Goal: Transaction & Acquisition: Purchase product/service

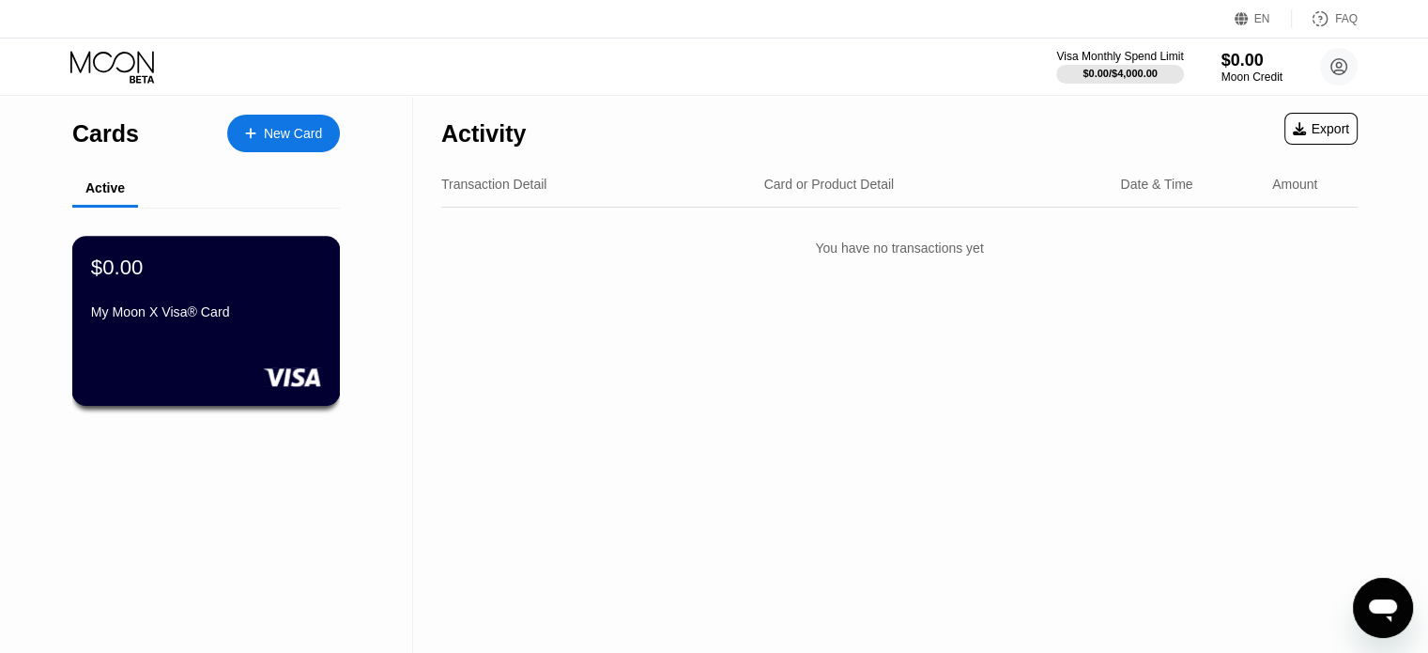
click at [255, 319] on div "My Moon X Visa® Card" at bounding box center [206, 311] width 230 height 15
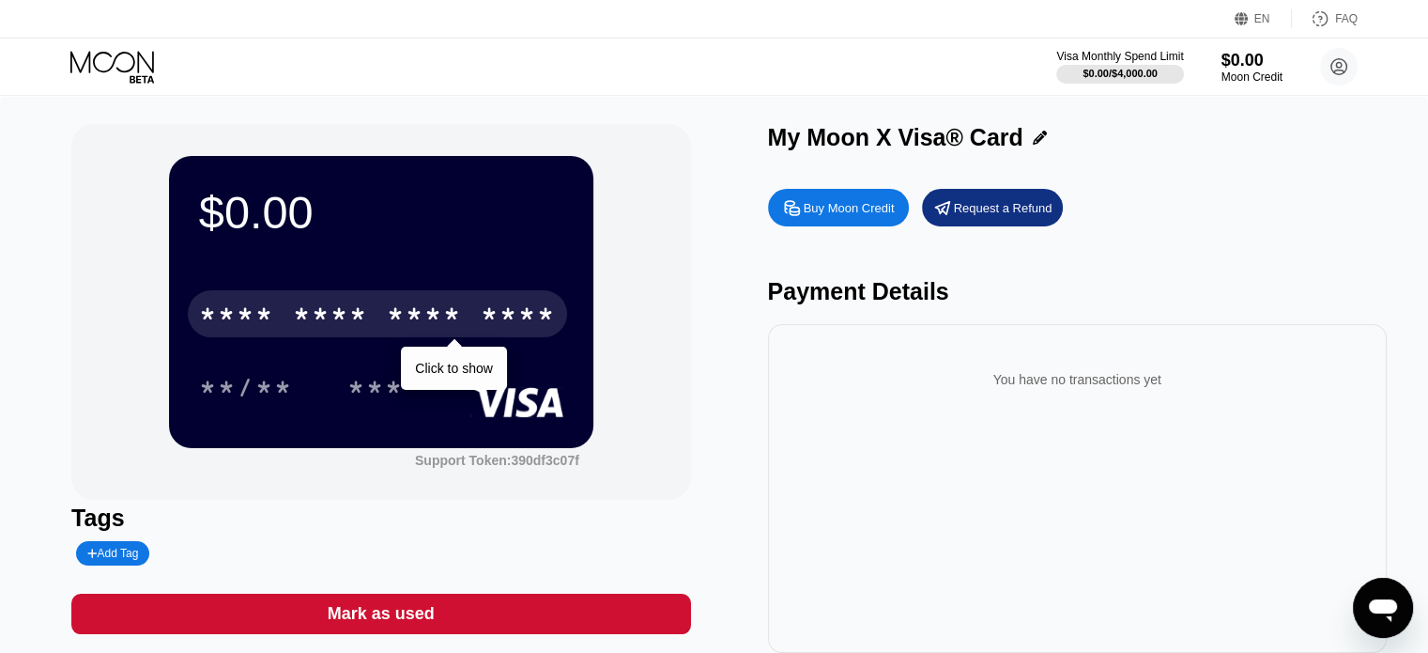
click at [450, 306] on div "* * * *" at bounding box center [424, 316] width 75 height 30
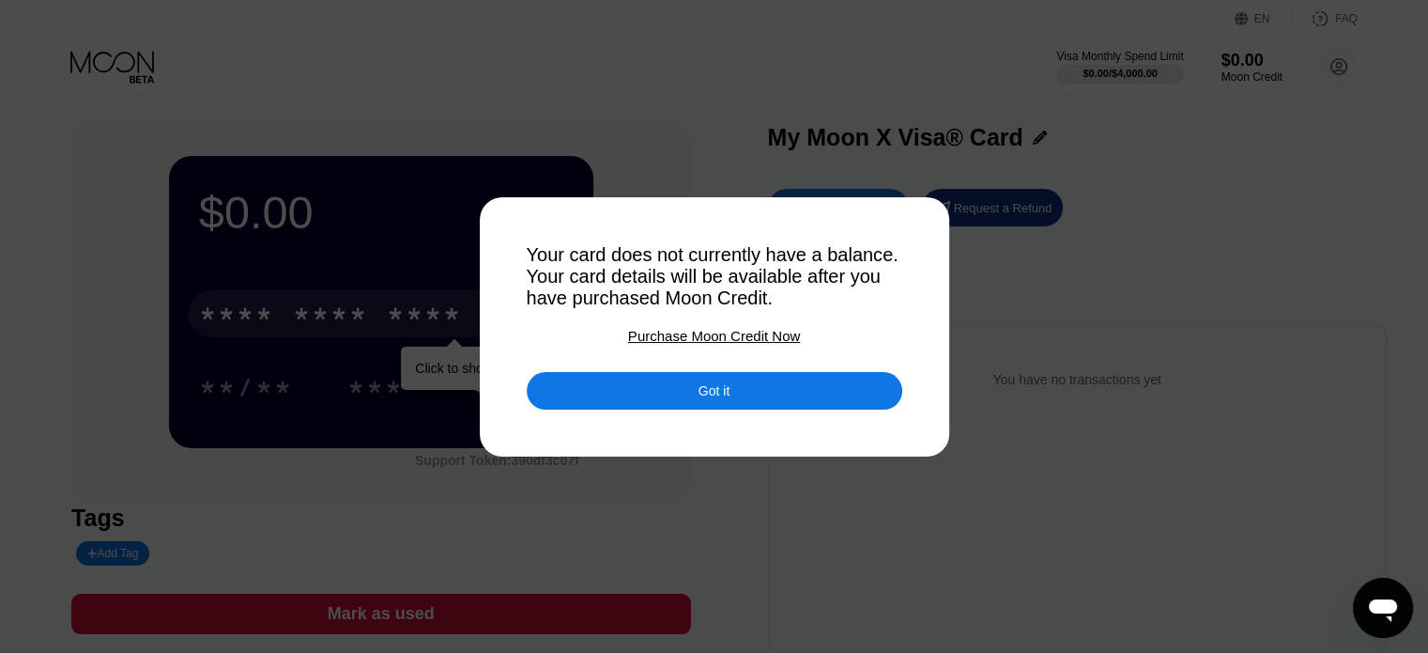
click at [673, 339] on div "Purchase Moon Credit Now" at bounding box center [714, 336] width 172 height 16
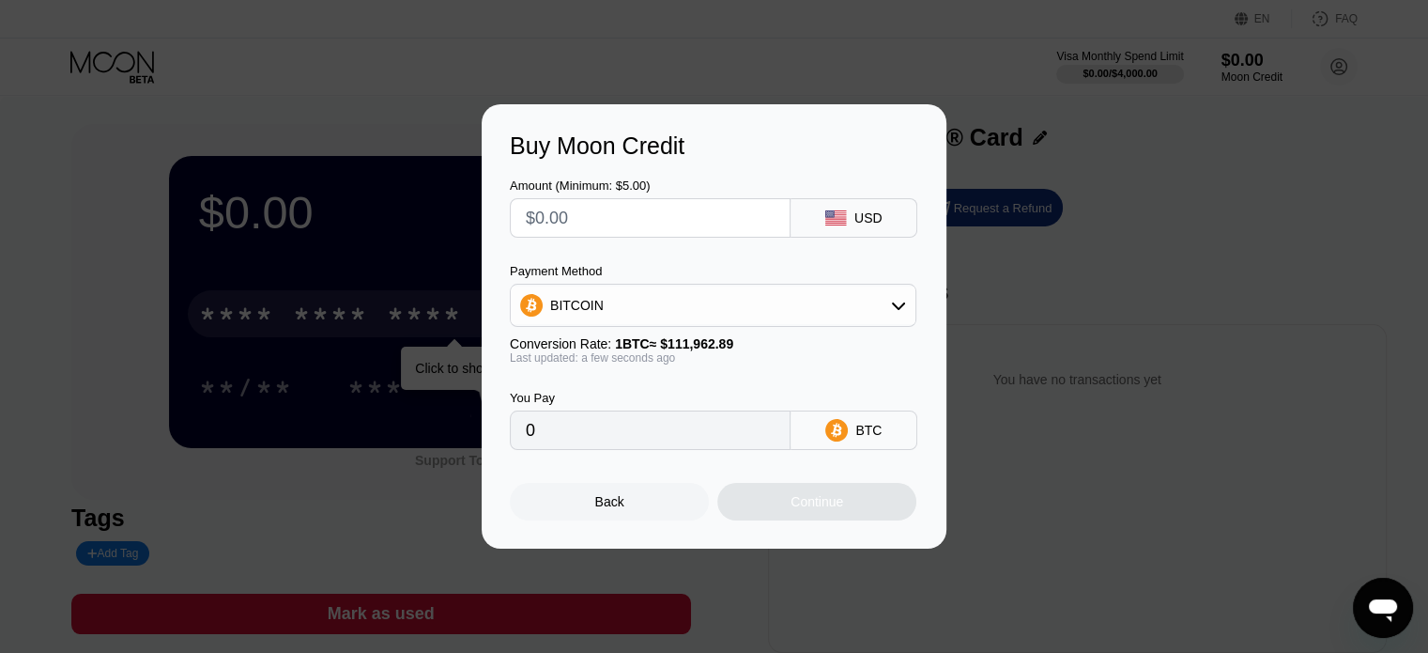
click at [565, 216] on input "text" at bounding box center [650, 218] width 249 height 38
type input "$1"
type input "0.00000894"
type input "$150"
type input "0.00133973"
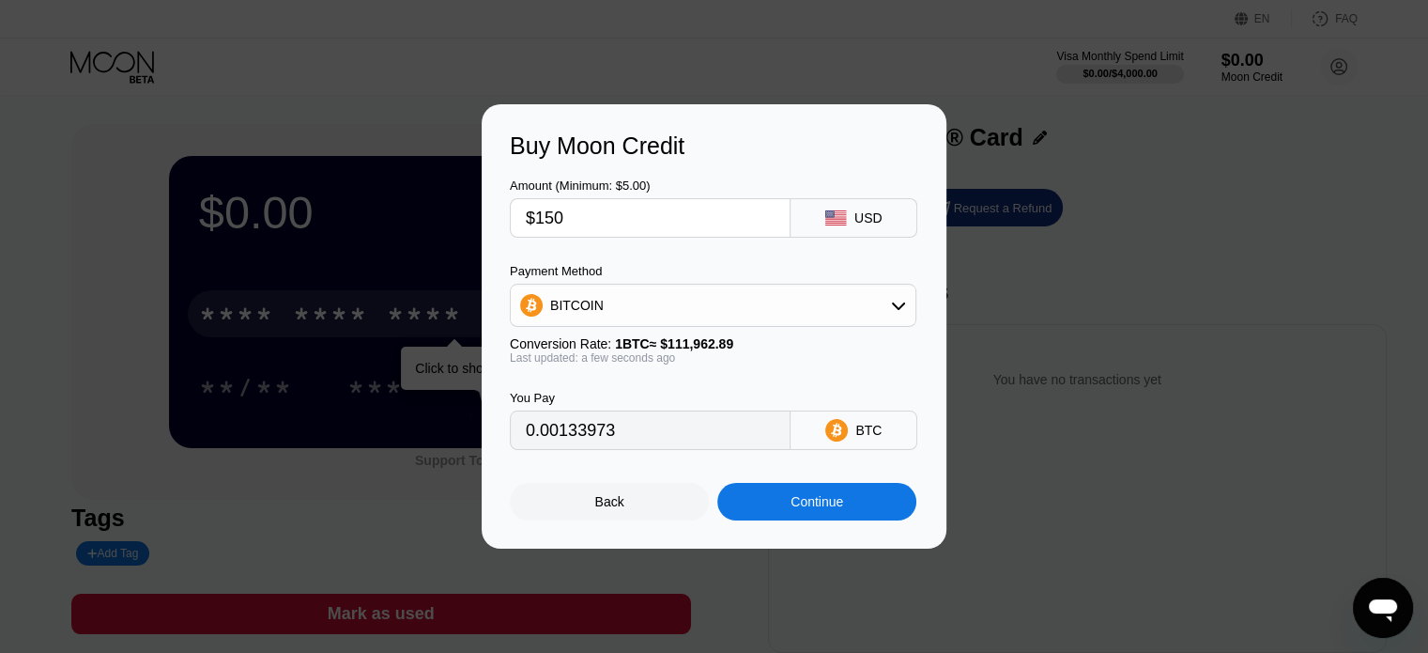
type input "$150"
click at [593, 300] on div "BITCOIN" at bounding box center [577, 305] width 54 height 15
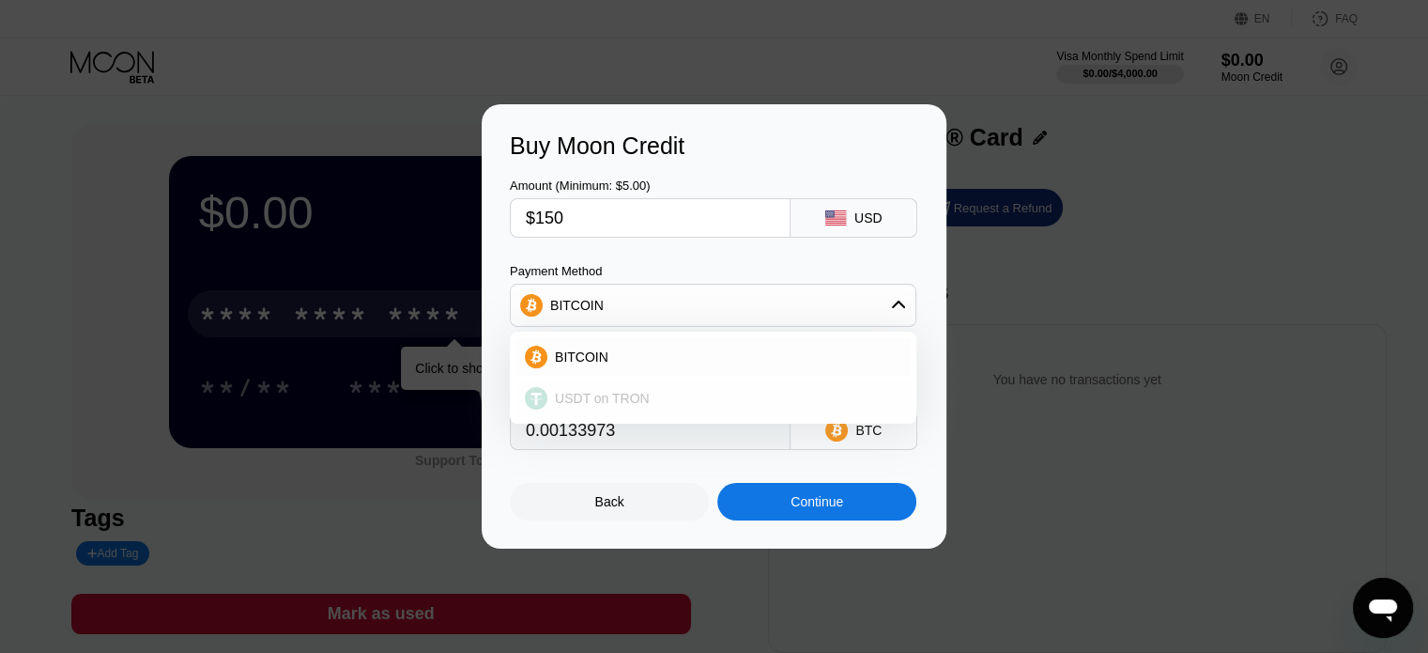
click at [592, 396] on span "USDT on TRON" at bounding box center [602, 398] width 95 height 15
type input "151.52"
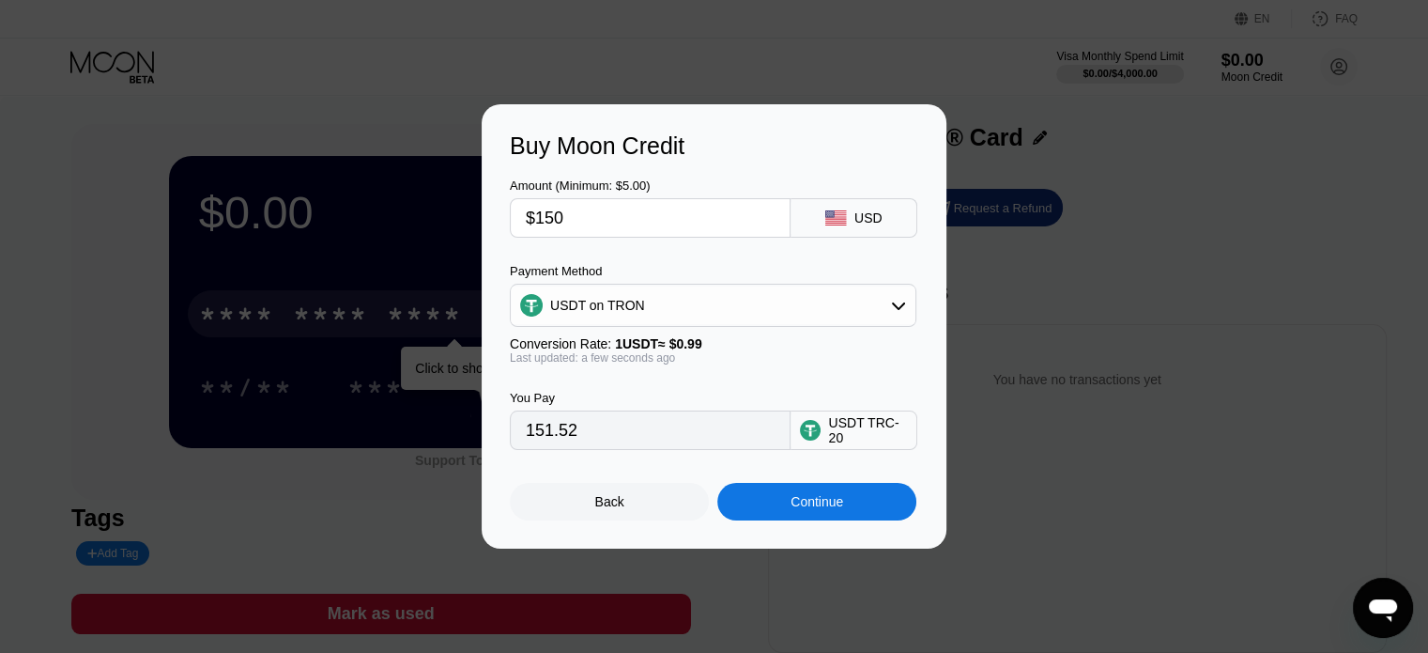
click at [1006, 279] on div "Buy Moon Credit Amount (Minimum: $5.00) $150 USD Payment Method USDT on TRON Co…" at bounding box center [714, 326] width 1428 height 444
click at [986, 140] on div "Buy Moon Credit Amount (Minimum: $5.00) $150 USD Payment Method USDT on TRON Co…" at bounding box center [714, 326] width 1428 height 444
click at [794, 495] on div "Continue" at bounding box center [816, 502] width 199 height 38
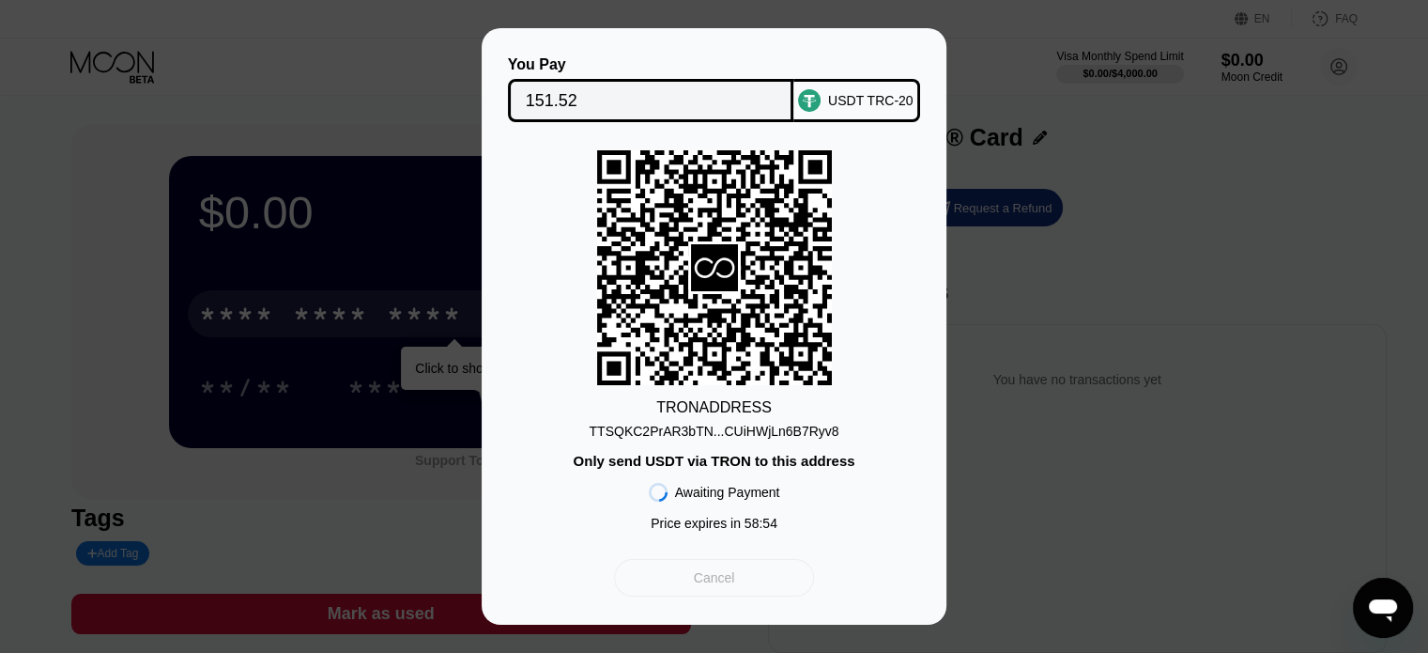
click at [742, 576] on div "Cancel" at bounding box center [714, 578] width 200 height 38
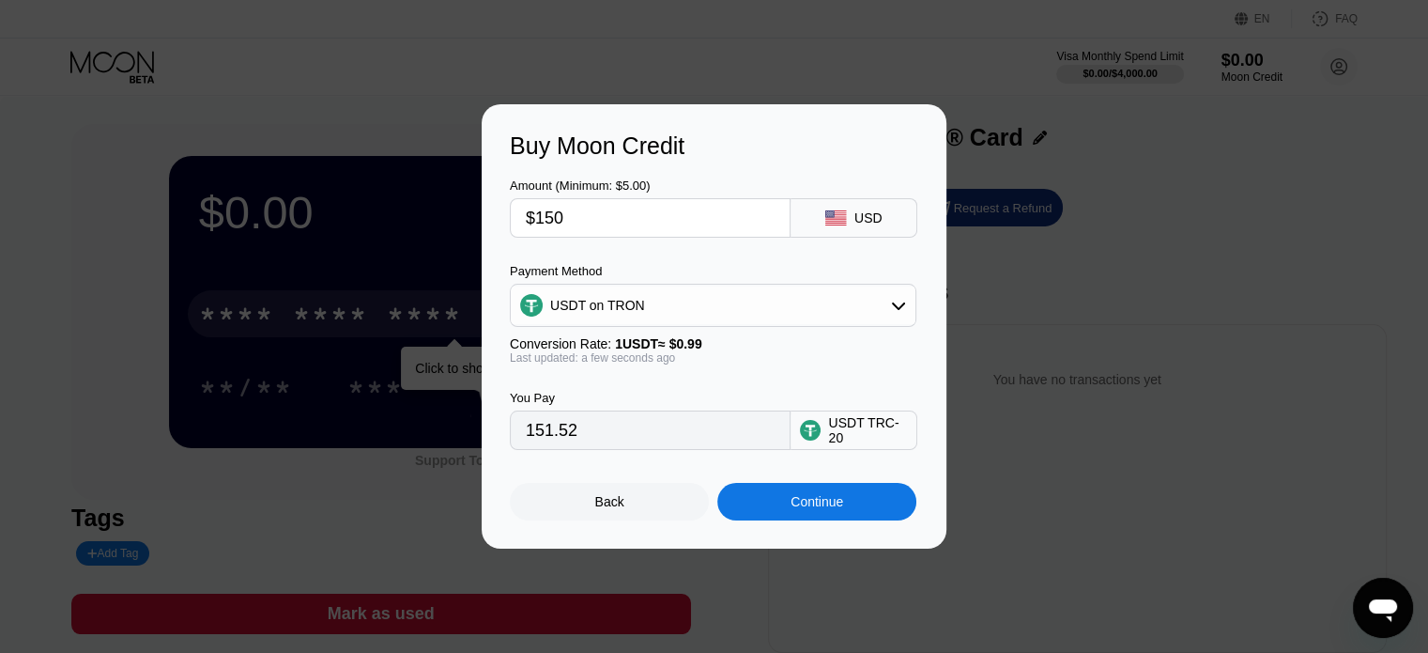
click at [650, 510] on div "Back" at bounding box center [609, 502] width 199 height 38
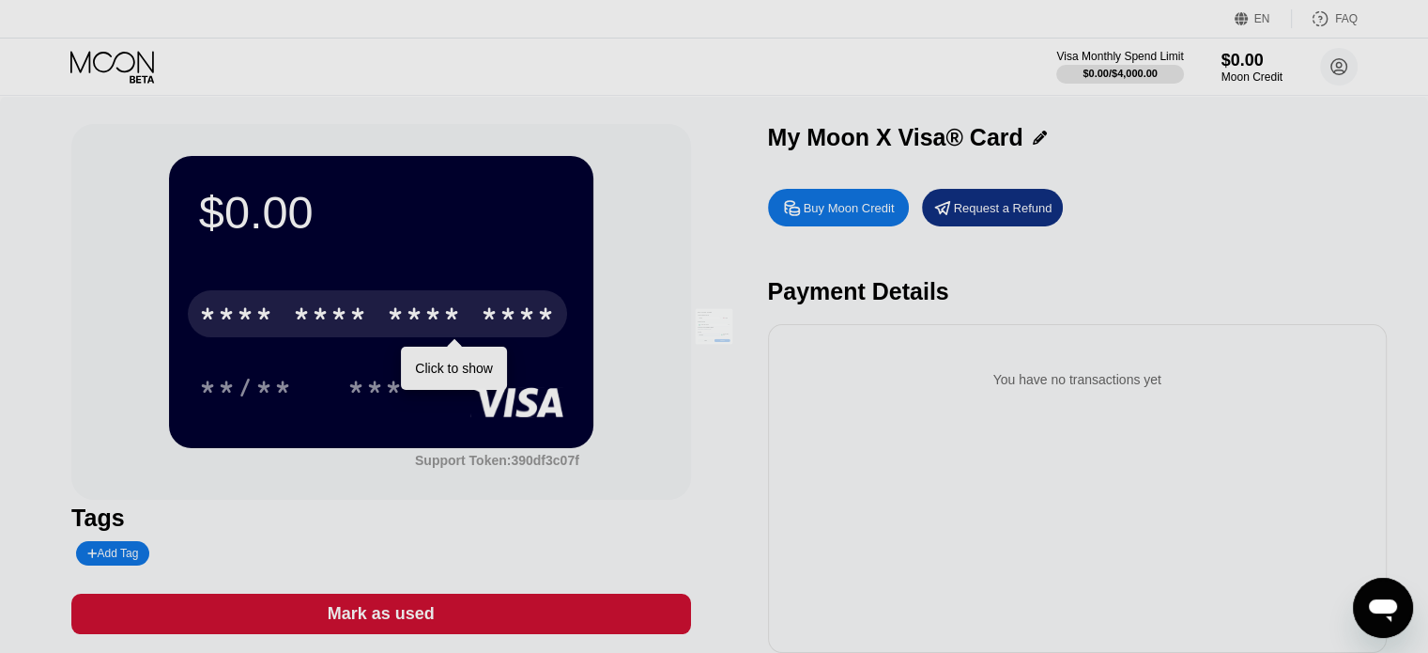
click at [1105, 498] on div at bounding box center [721, 326] width 1442 height 653
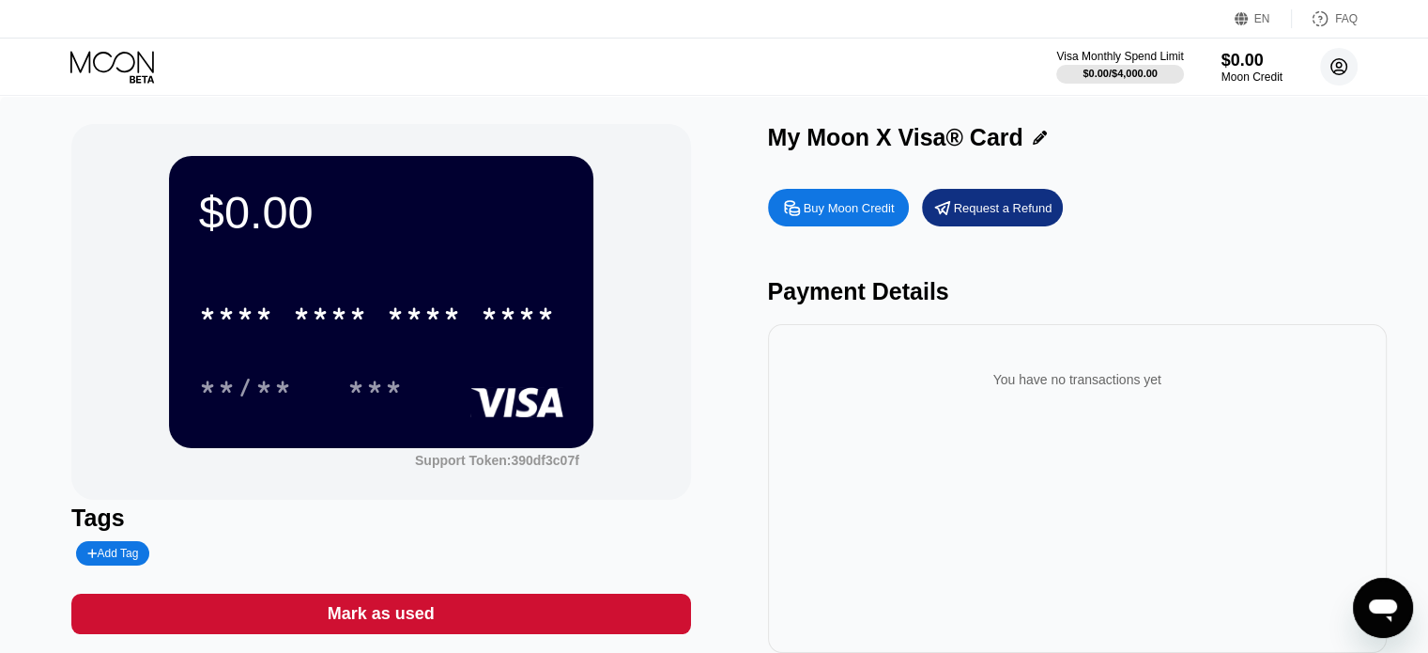
click at [1356, 63] on circle at bounding box center [1339, 67] width 38 height 38
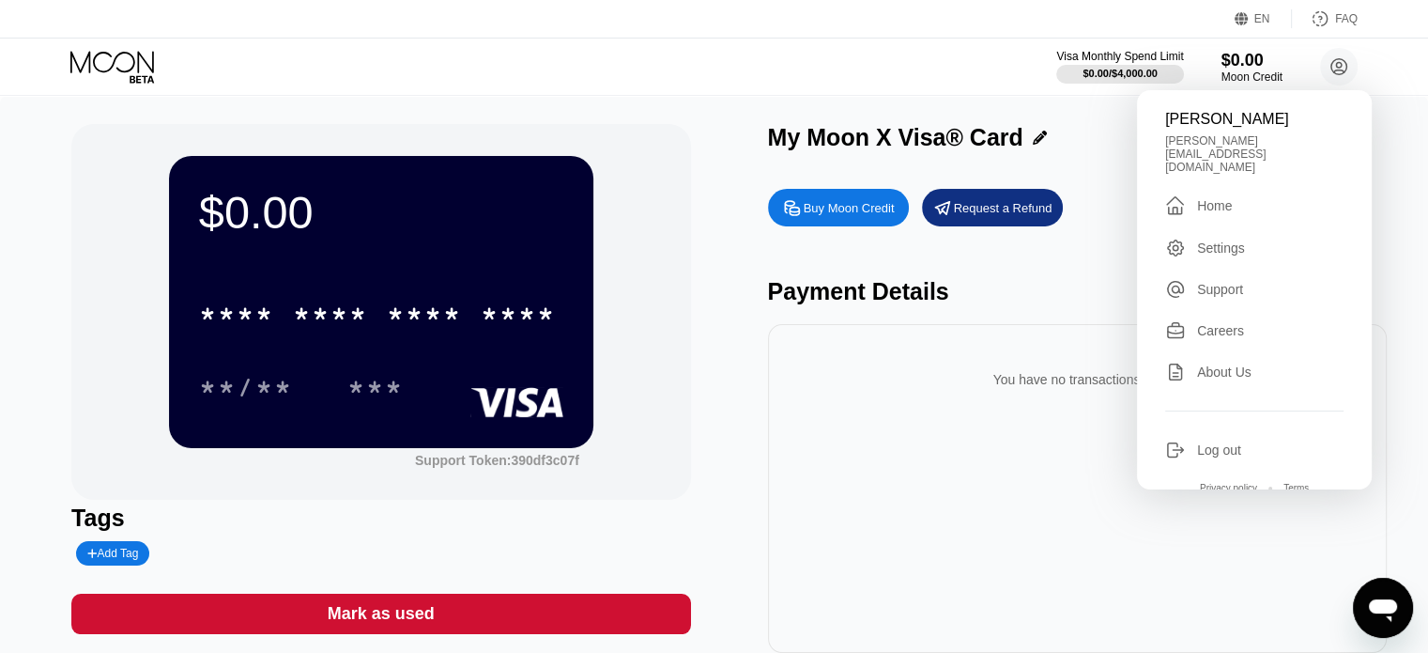
click at [148, 76] on icon at bounding box center [113, 67] width 87 height 33
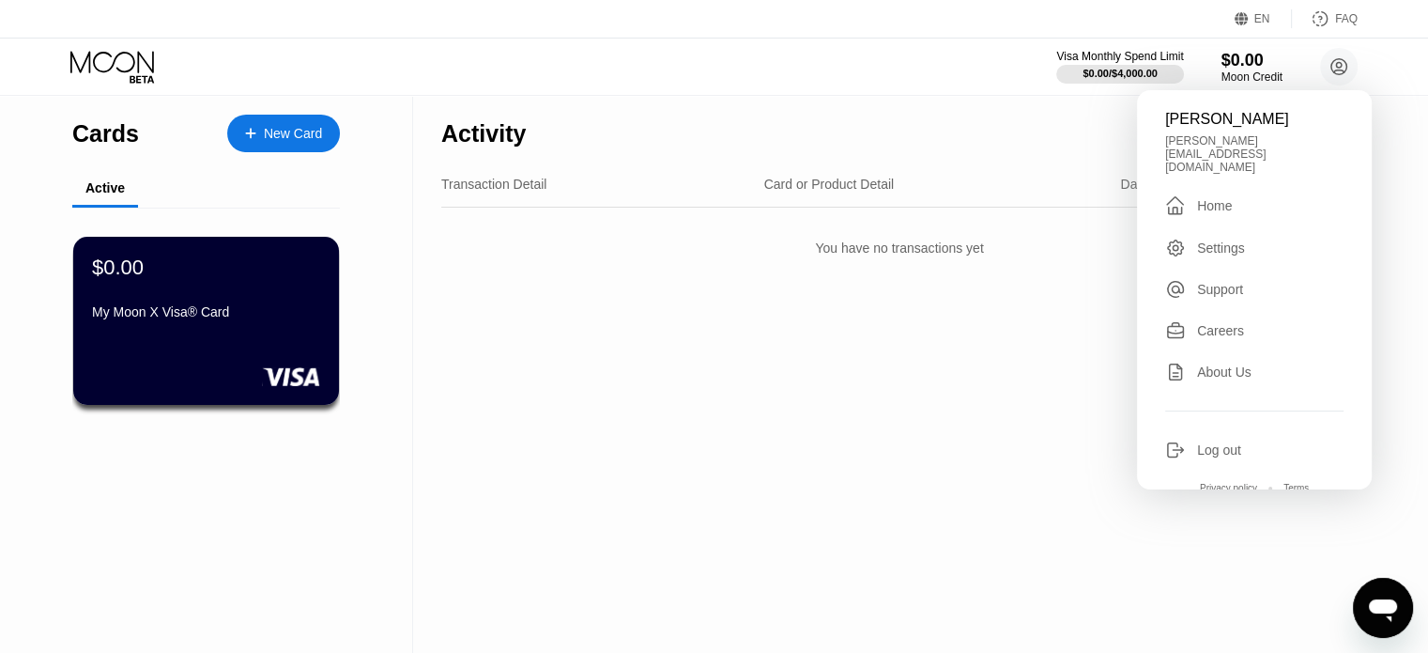
click at [651, 315] on div "Activity Export Transaction Detail Card or Product Detail Date & Time Amount Yo…" at bounding box center [899, 374] width 973 height 557
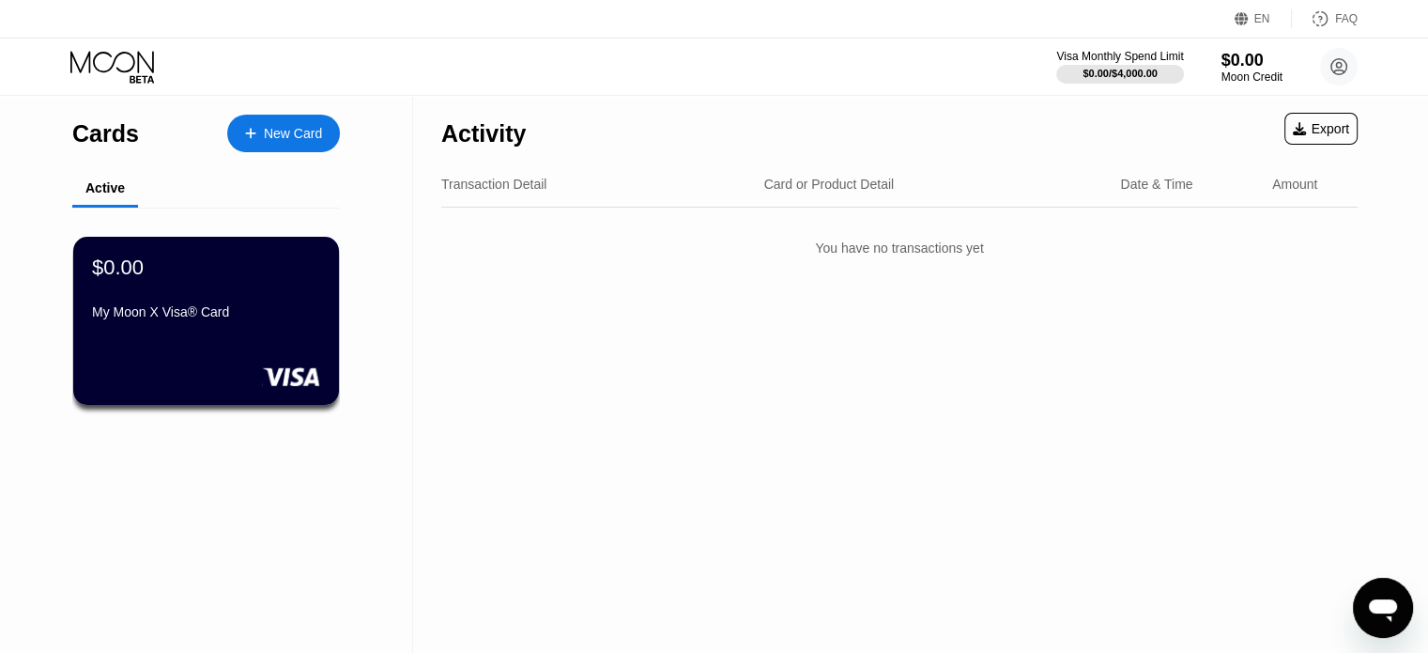
click at [269, 144] on div "New Card" at bounding box center [283, 134] width 113 height 38
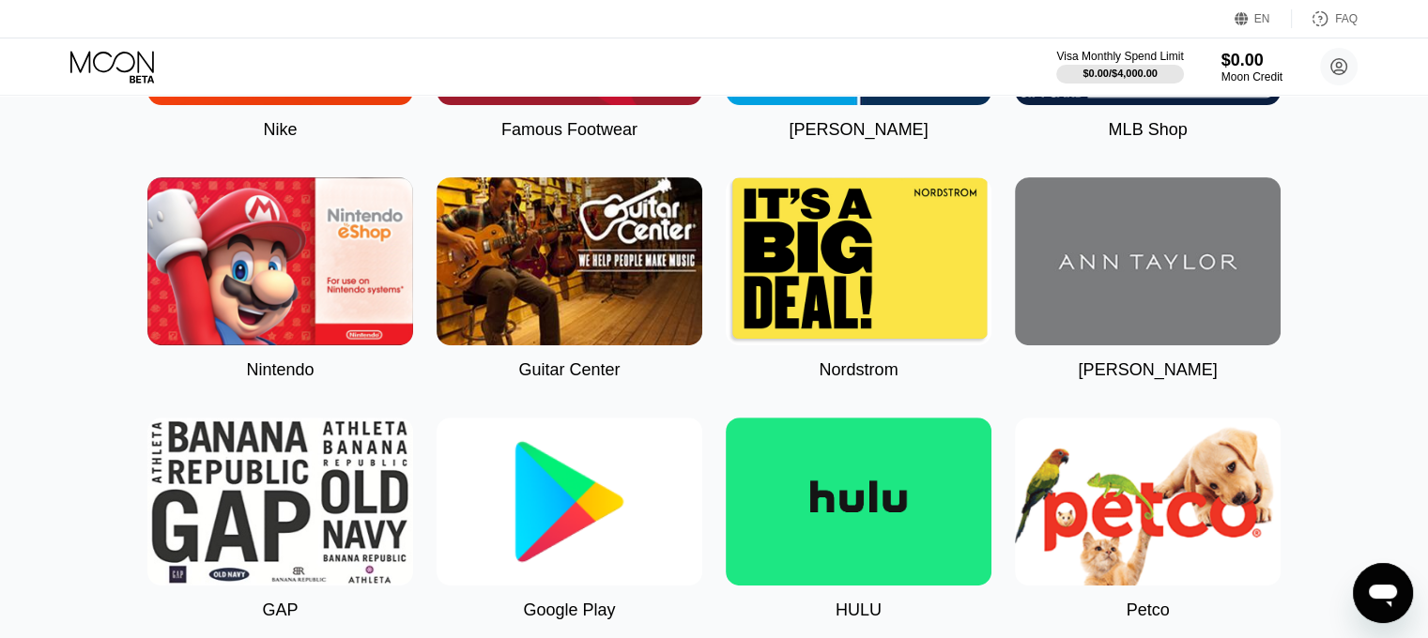
scroll to position [554, 0]
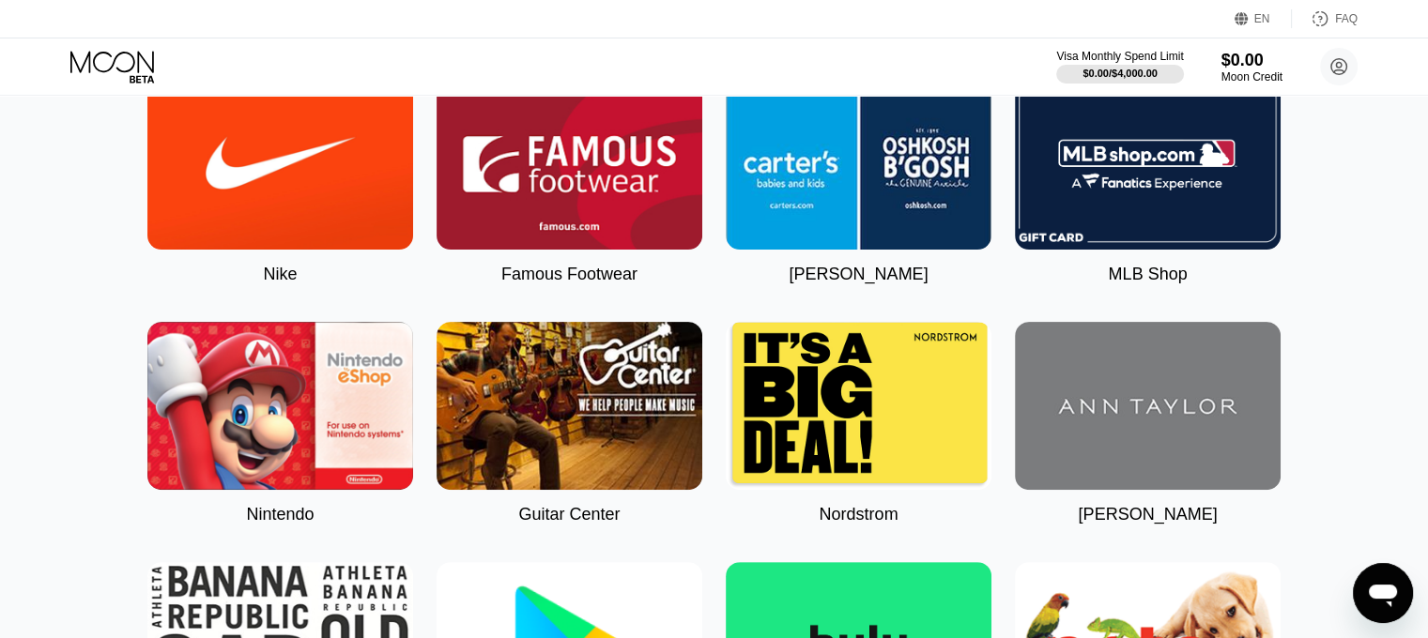
click at [325, 250] on img at bounding box center [280, 166] width 266 height 168
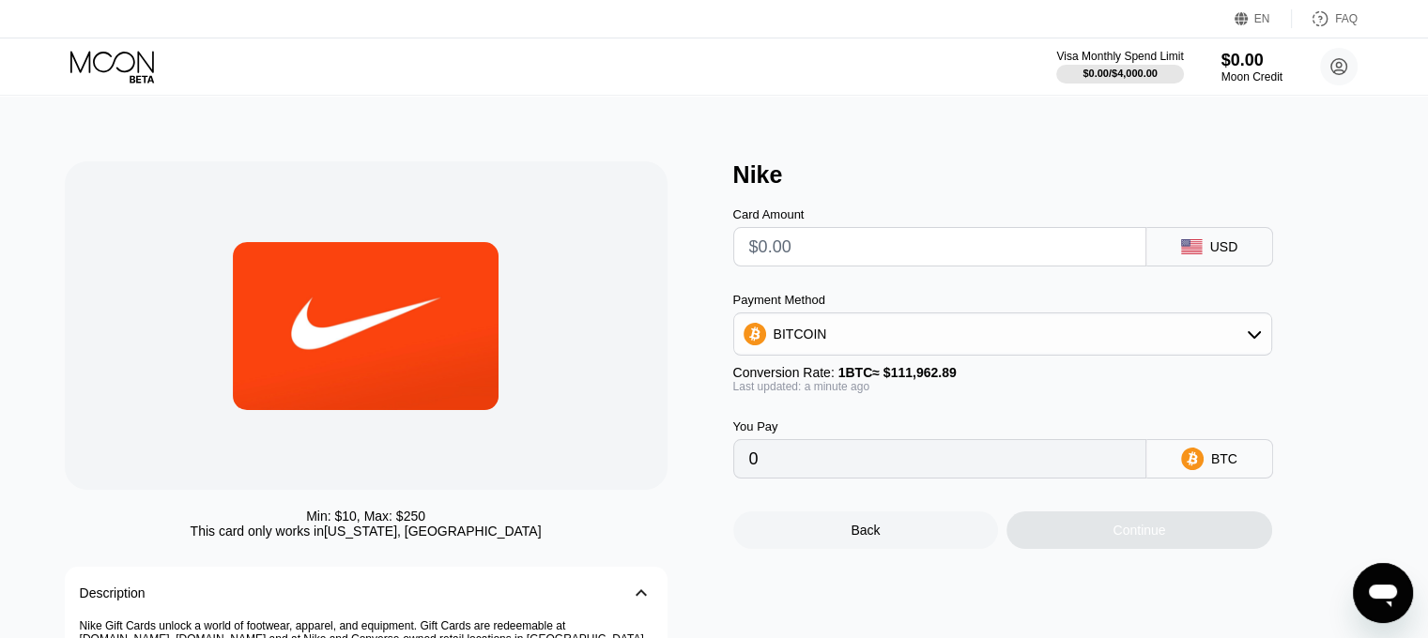
click at [790, 254] on input "text" at bounding box center [939, 247] width 381 height 38
click at [815, 342] on div "BITCOIN" at bounding box center [801, 334] width 54 height 15
click at [1014, 304] on div "Payment Method" at bounding box center [1002, 300] width 539 height 14
